Goal: Task Accomplishment & Management: Manage account settings

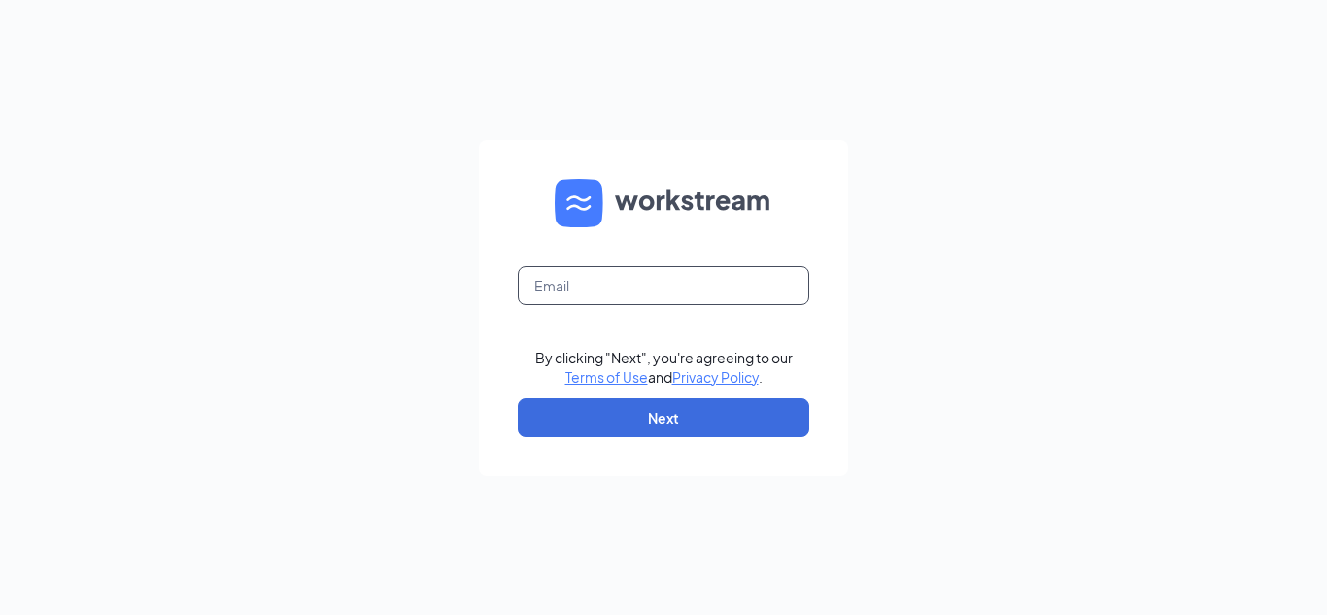
click at [598, 290] on input "text" at bounding box center [663, 285] width 291 height 39
type input "chuck.mcabee@gmail.com"
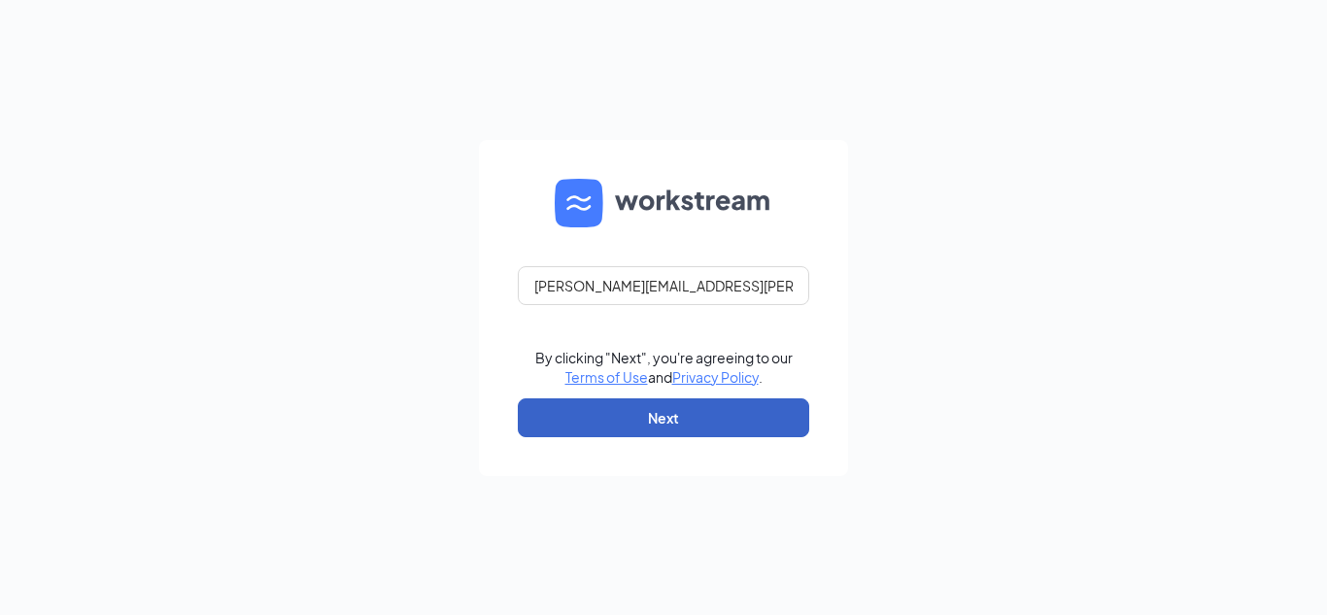
click at [663, 413] on button "Next" at bounding box center [663, 417] width 291 height 39
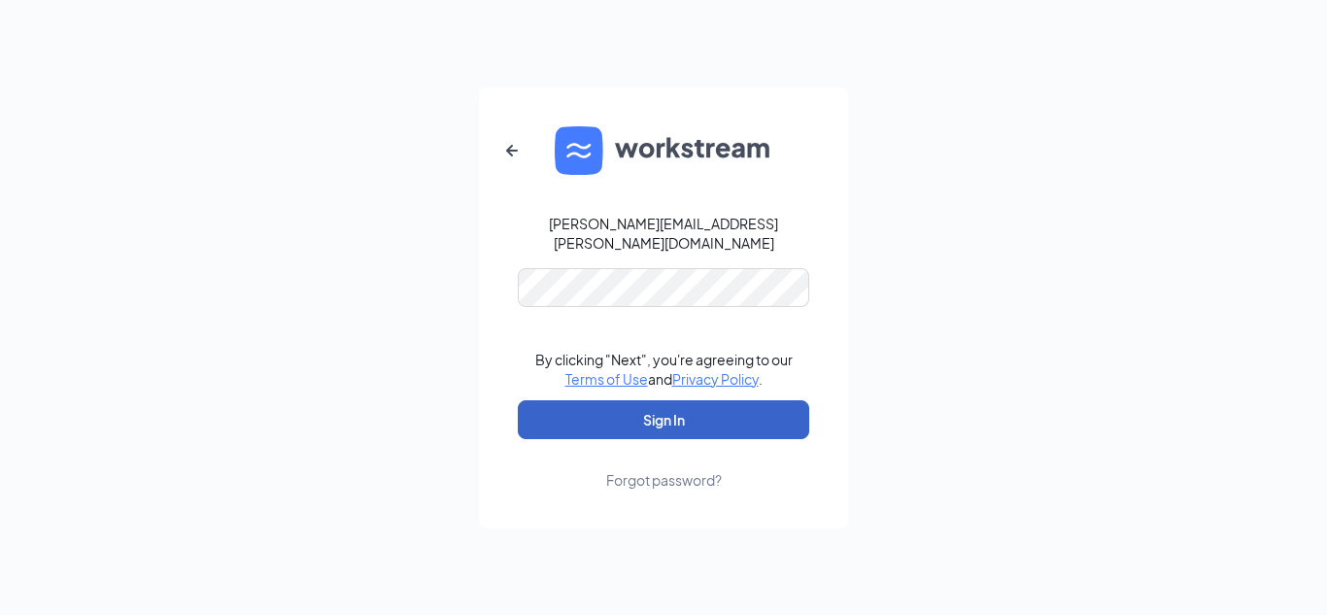
click at [667, 413] on button "Sign In" at bounding box center [663, 419] width 291 height 39
click at [652, 408] on button "Sign In" at bounding box center [663, 419] width 291 height 39
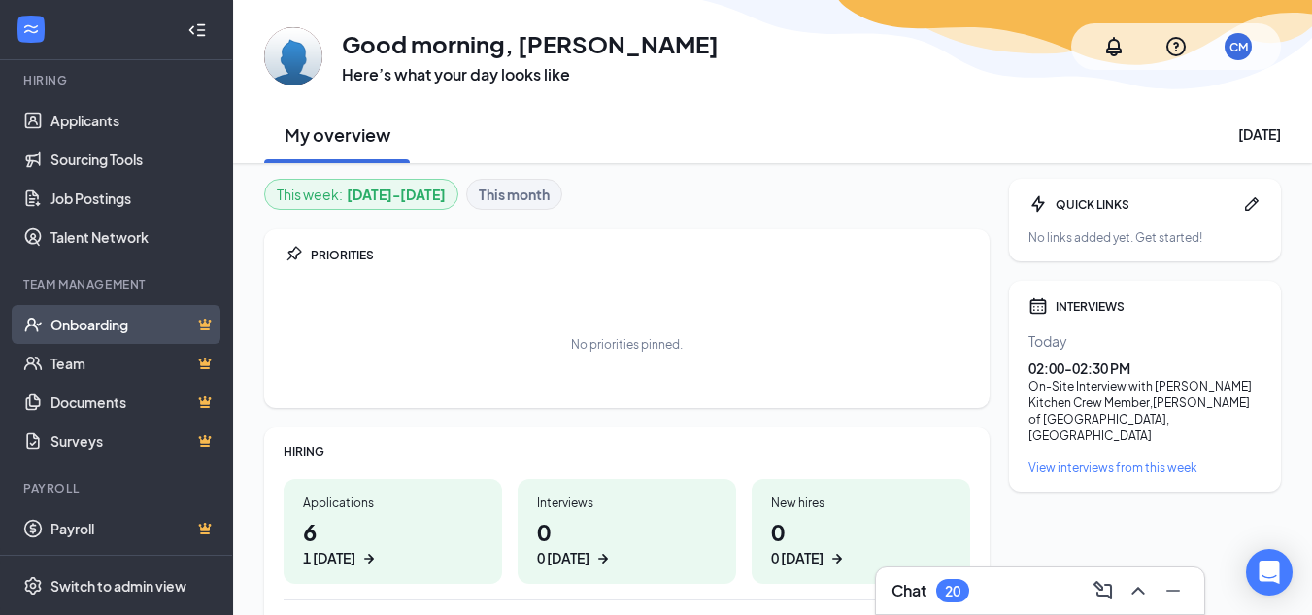
scroll to position [184, 0]
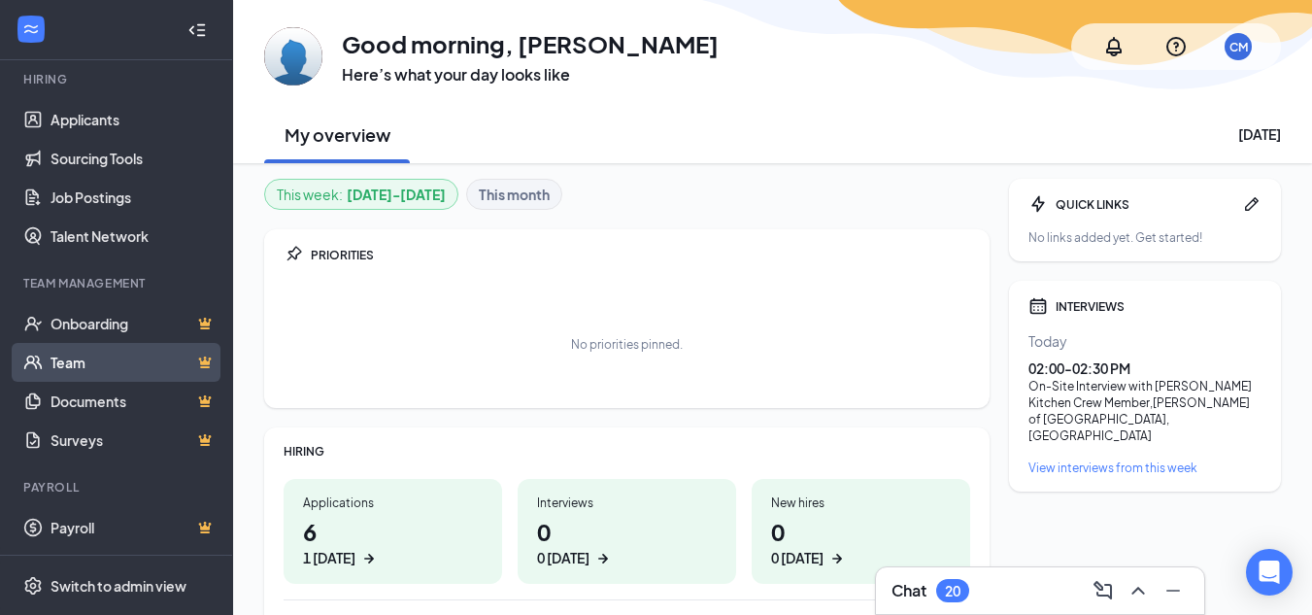
click at [73, 363] on link "Team" at bounding box center [133, 362] width 166 height 39
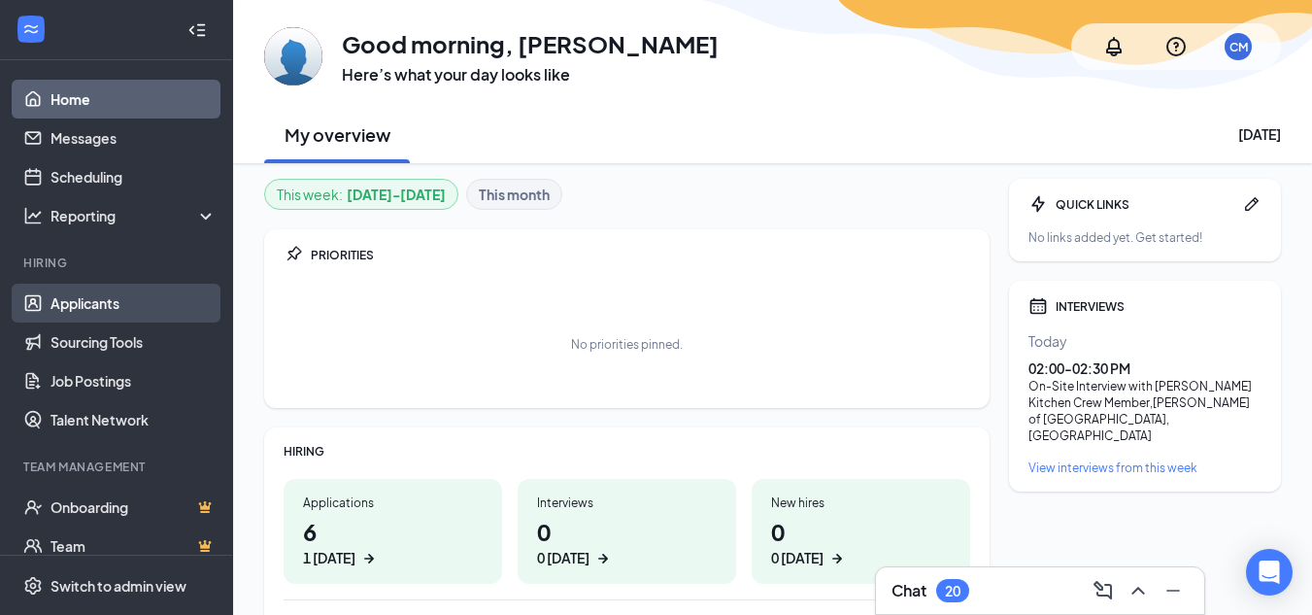
click at [75, 302] on link "Applicants" at bounding box center [133, 303] width 166 height 39
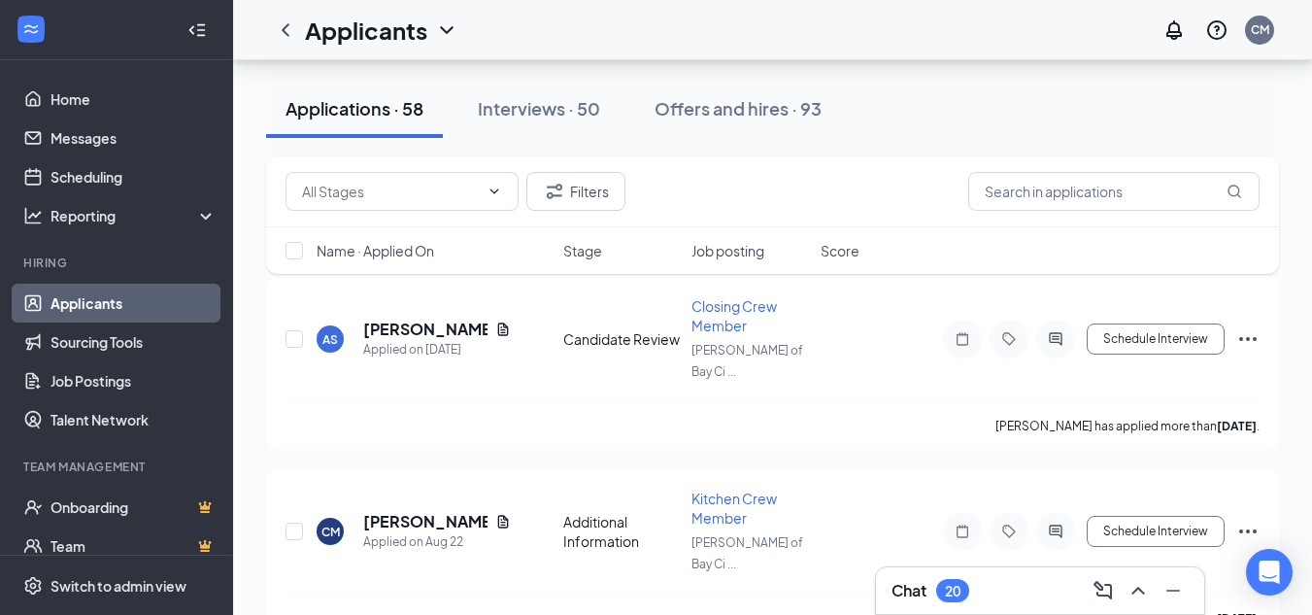
scroll to position [2331, 0]
